Goal: Use online tool/utility: Utilize a website feature to perform a specific function

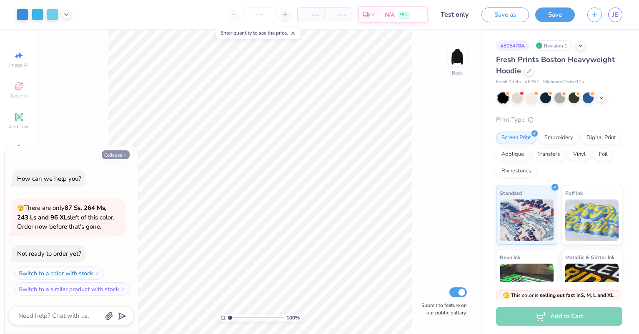
click at [118, 152] on button "Collapse" at bounding box center [116, 155] width 28 height 9
type textarea "x"
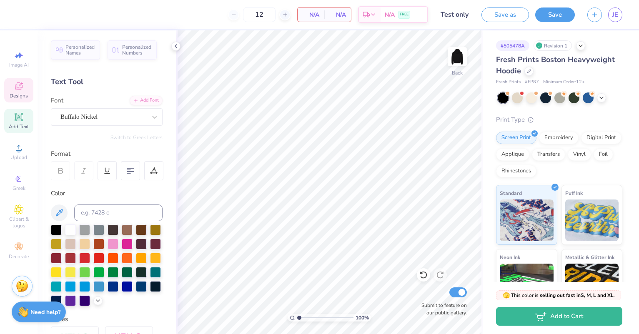
click at [19, 92] on div "Designs" at bounding box center [18, 90] width 29 height 25
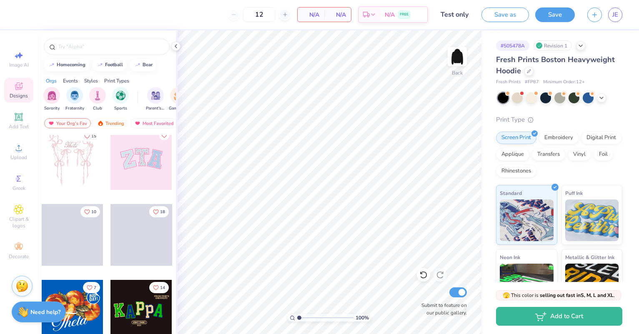
scroll to position [83, 0]
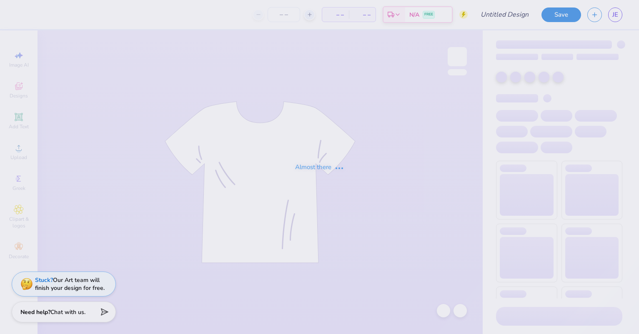
type input "Test only"
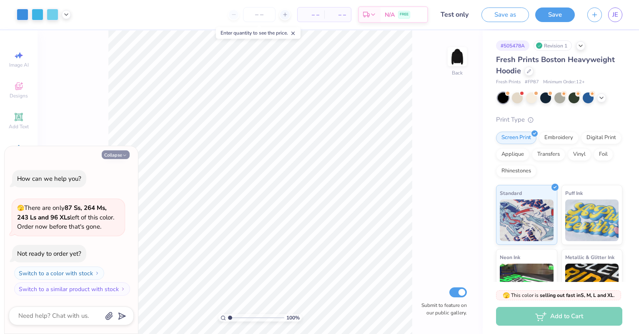
click at [116, 154] on button "Collapse" at bounding box center [116, 155] width 28 height 9
type textarea "x"
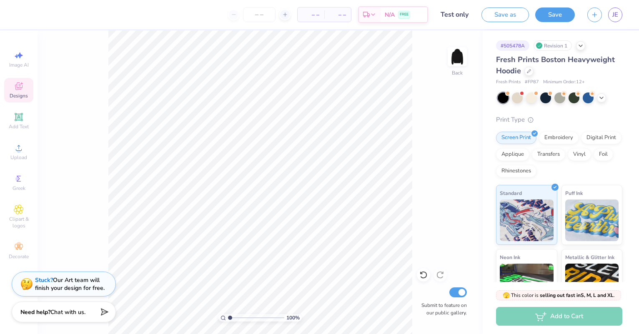
click at [10, 81] on div "Designs" at bounding box center [18, 90] width 29 height 25
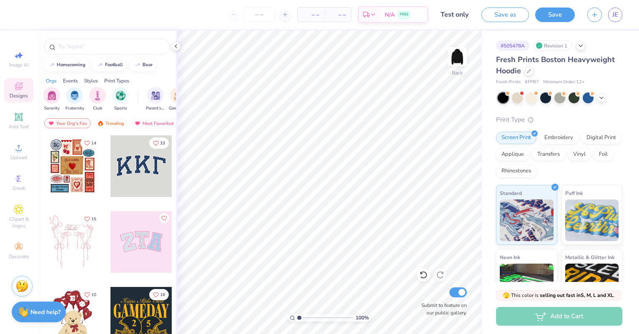
click at [135, 306] on div at bounding box center [141, 318] width 62 height 62
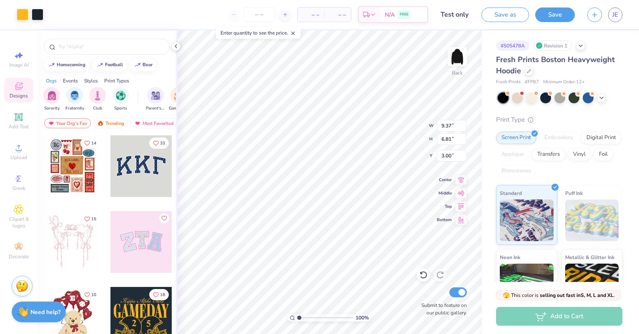
type input "9.37"
type input "6.81"
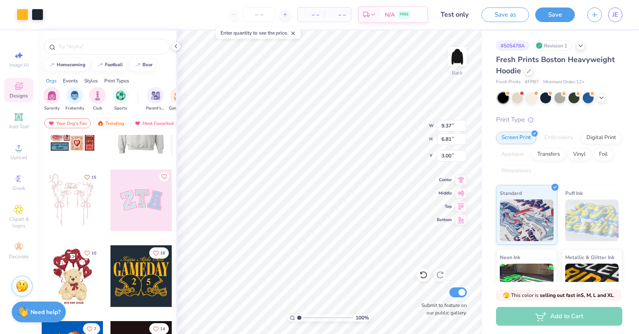
scroll to position [83, 0]
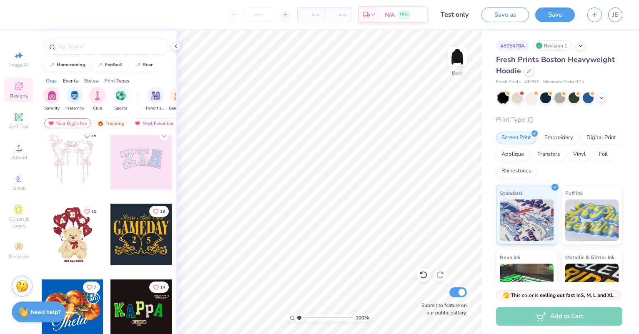
click at [130, 163] on div at bounding box center [141, 159] width 62 height 62
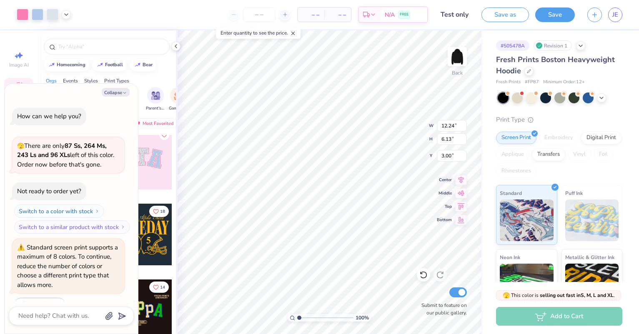
scroll to position [20, 0]
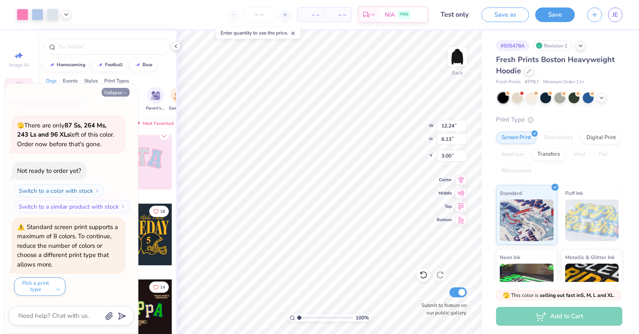
click at [114, 89] on button "Collapse" at bounding box center [116, 92] width 28 height 9
type textarea "x"
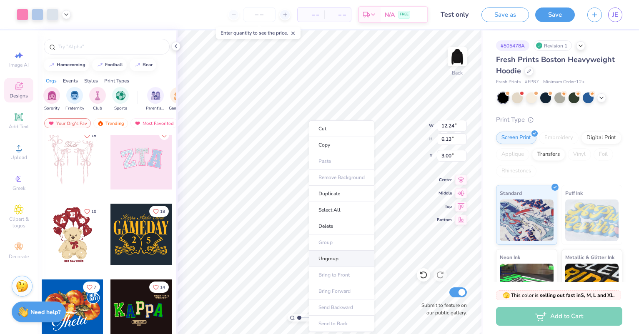
click at [341, 262] on li "Ungroup" at bounding box center [341, 259] width 65 height 16
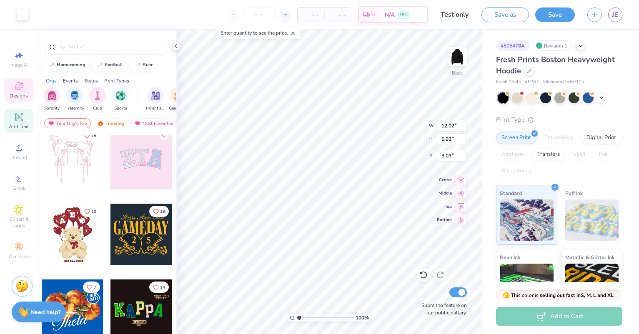
click at [18, 117] on icon at bounding box center [19, 117] width 8 height 8
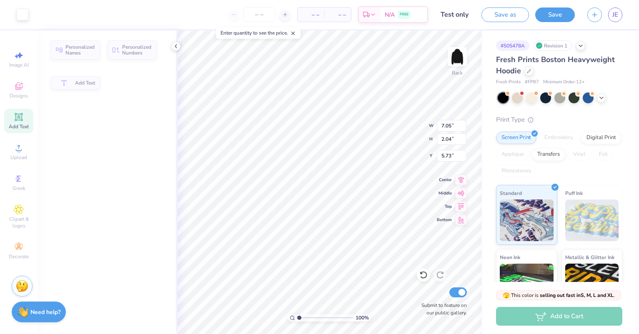
type input "7.05"
type input "2.04"
type input "5.73"
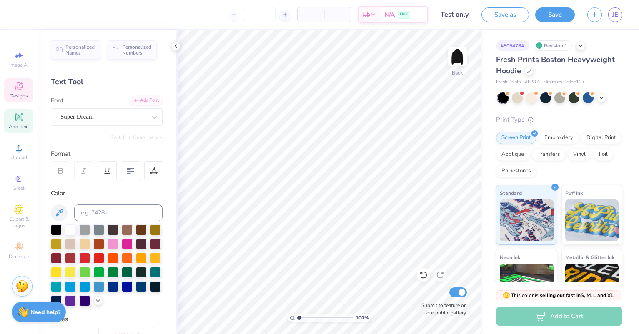
click at [21, 88] on icon at bounding box center [18, 87] width 7 height 5
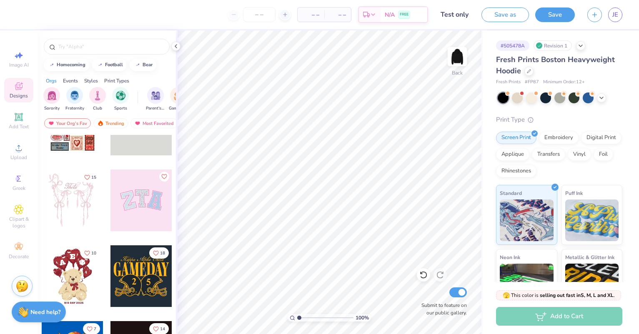
scroll to position [125, 0]
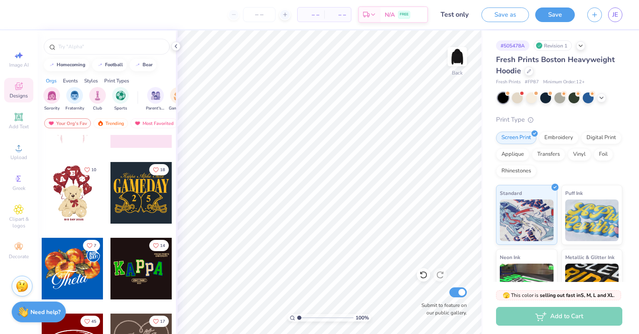
click at [71, 183] on div at bounding box center [73, 193] width 62 height 62
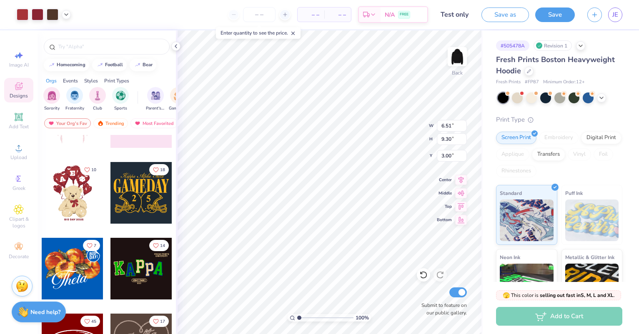
type input "6.51"
type input "9.30"
click at [373, 259] on li "Ungroup" at bounding box center [371, 259] width 65 height 16
